Goal: Task Accomplishment & Management: Complete application form

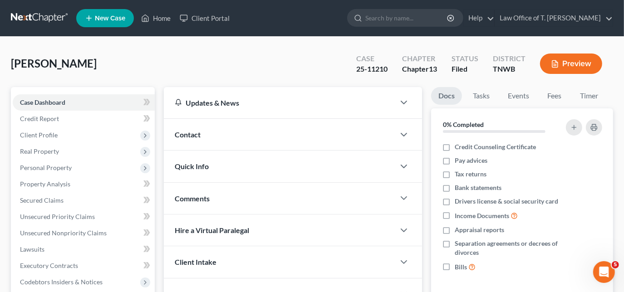
click at [111, 21] on span "New Case" at bounding box center [110, 18] width 30 height 7
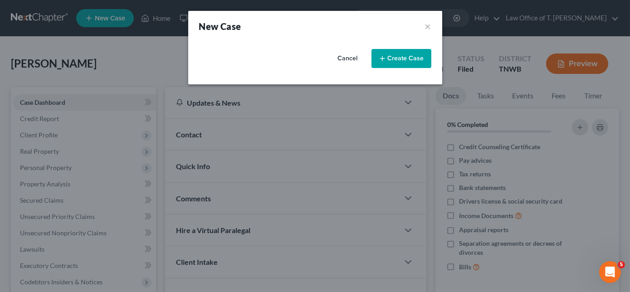
select select "76"
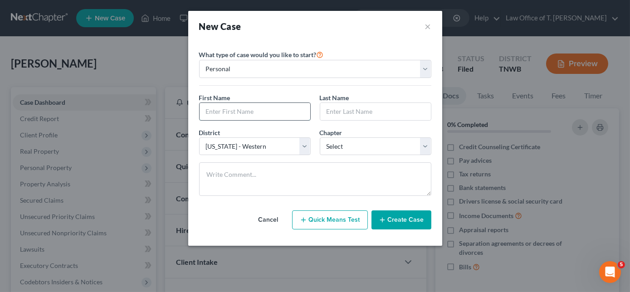
click at [251, 108] on input "text" at bounding box center [255, 111] width 111 height 17
type input "Mark"
type input "[PERSON_NAME]"
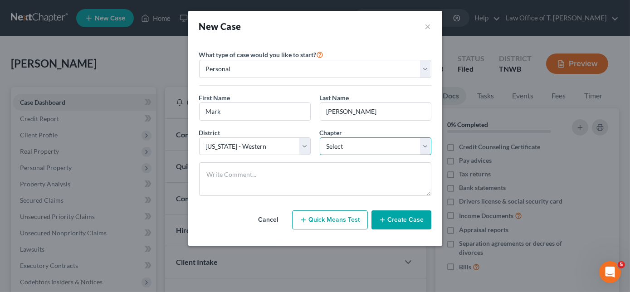
click at [419, 144] on select "Select 7 11 12 13" at bounding box center [376, 147] width 112 height 18
select select "0"
click at [320, 138] on select "Select 7 11 12 13" at bounding box center [376, 147] width 112 height 18
click at [397, 222] on button "Create Case" at bounding box center [402, 220] width 60 height 19
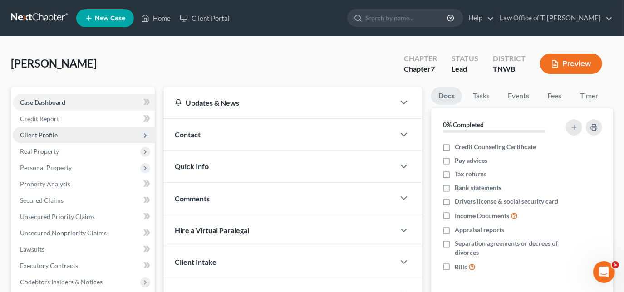
click at [54, 133] on span "Client Profile" at bounding box center [39, 135] width 38 height 8
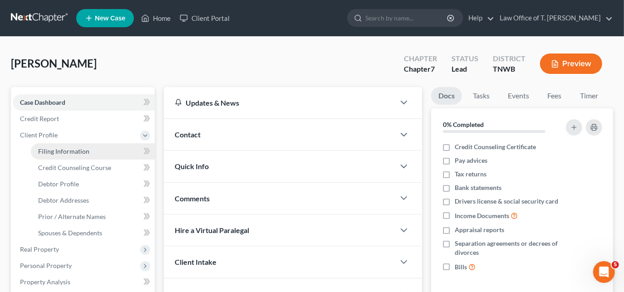
click at [78, 151] on span "Filing Information" at bounding box center [63, 151] width 51 height 8
select select "1"
select select "0"
select select "76"
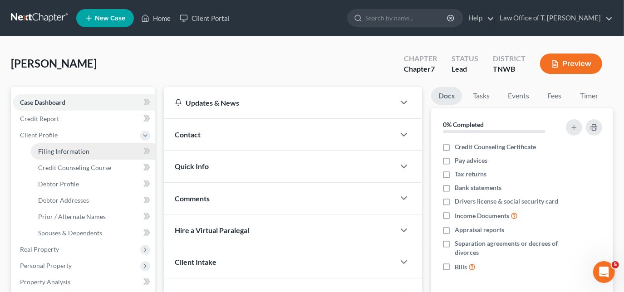
select select "44"
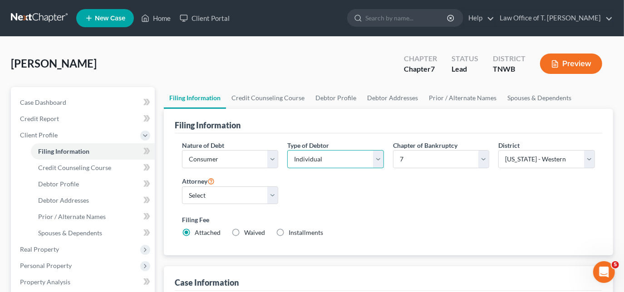
click at [343, 162] on select "Select Individual Joint" at bounding box center [335, 159] width 97 height 18
select select "1"
click at [287, 168] on select "Select Individual Joint" at bounding box center [335, 159] width 97 height 18
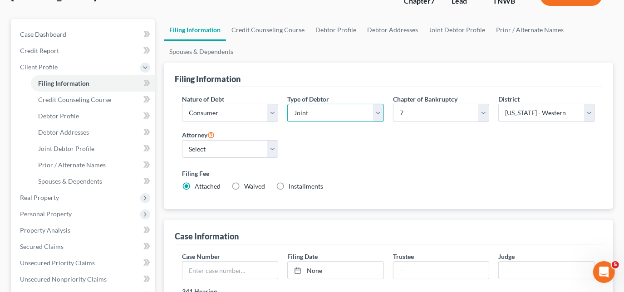
scroll to position [82, 0]
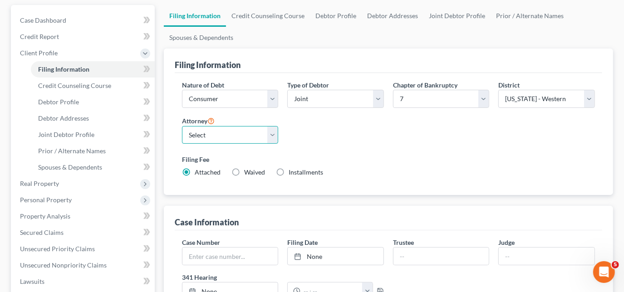
click at [230, 138] on select "Select [PERSON_NAME] - TNWB [PERSON_NAME] - TNMB" at bounding box center [230, 135] width 97 height 18
select select "0"
click at [182, 126] on select "Select [PERSON_NAME] - TNWB [PERSON_NAME] - TNMB" at bounding box center [230, 135] width 97 height 18
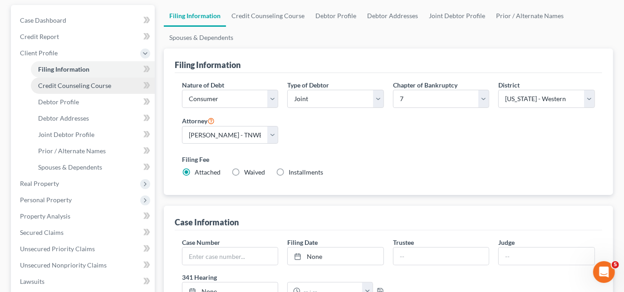
click at [81, 88] on span "Credit Counseling Course" at bounding box center [74, 86] width 73 height 8
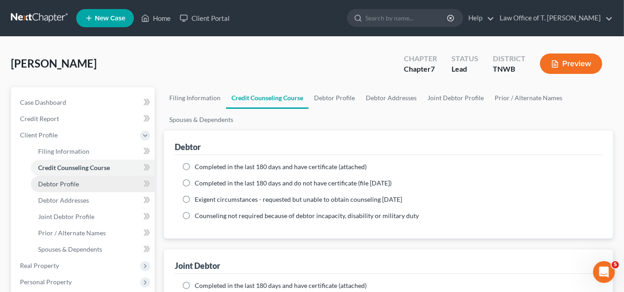
click at [70, 184] on span "Debtor Profile" at bounding box center [58, 184] width 41 height 8
select select "1"
select select "0"
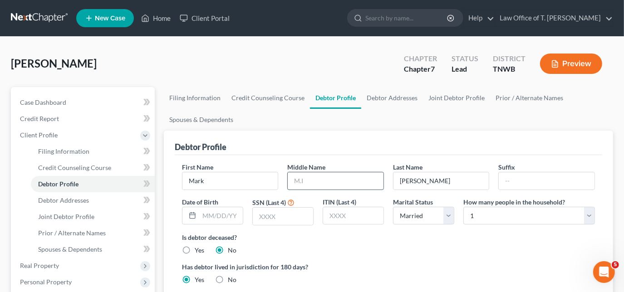
click at [296, 185] on input "text" at bounding box center [336, 180] width 96 height 17
type input "F"
click at [169, 20] on link "Home" at bounding box center [156, 18] width 39 height 16
